Goal: Understand process/instructions

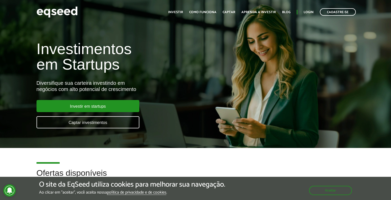
click at [135, 73] on div "Investimentos em Startups Diversifique sua carteira investindo em negócios com …" at bounding box center [131, 81] width 196 height 101
click at [91, 122] on link "Captar investimentos" at bounding box center [88, 122] width 103 height 12
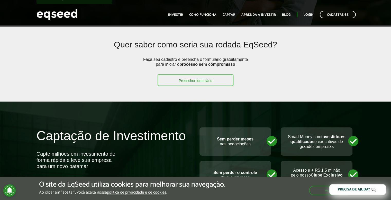
scroll to position [134, 0]
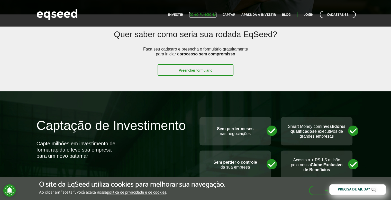
click at [210, 13] on link "Como funciona" at bounding box center [202, 14] width 27 height 3
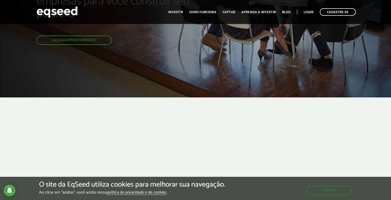
scroll to position [21, 0]
